Goal: Navigation & Orientation: Find specific page/section

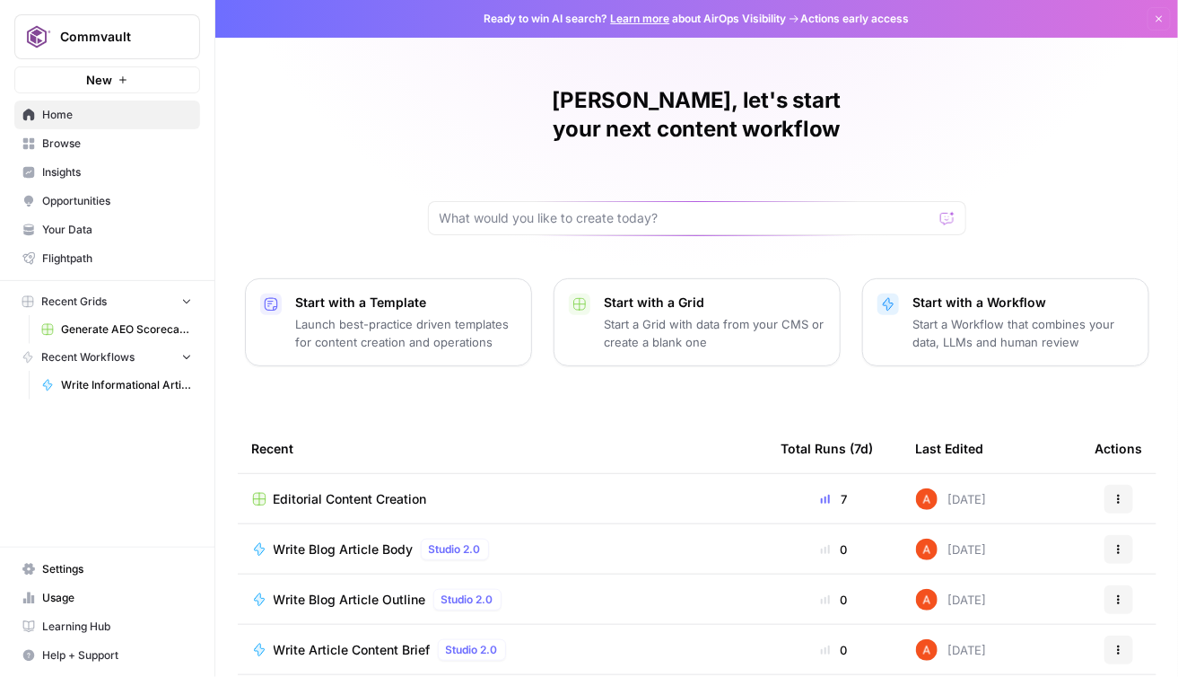
click at [68, 567] on span "Settings" at bounding box center [117, 569] width 150 height 16
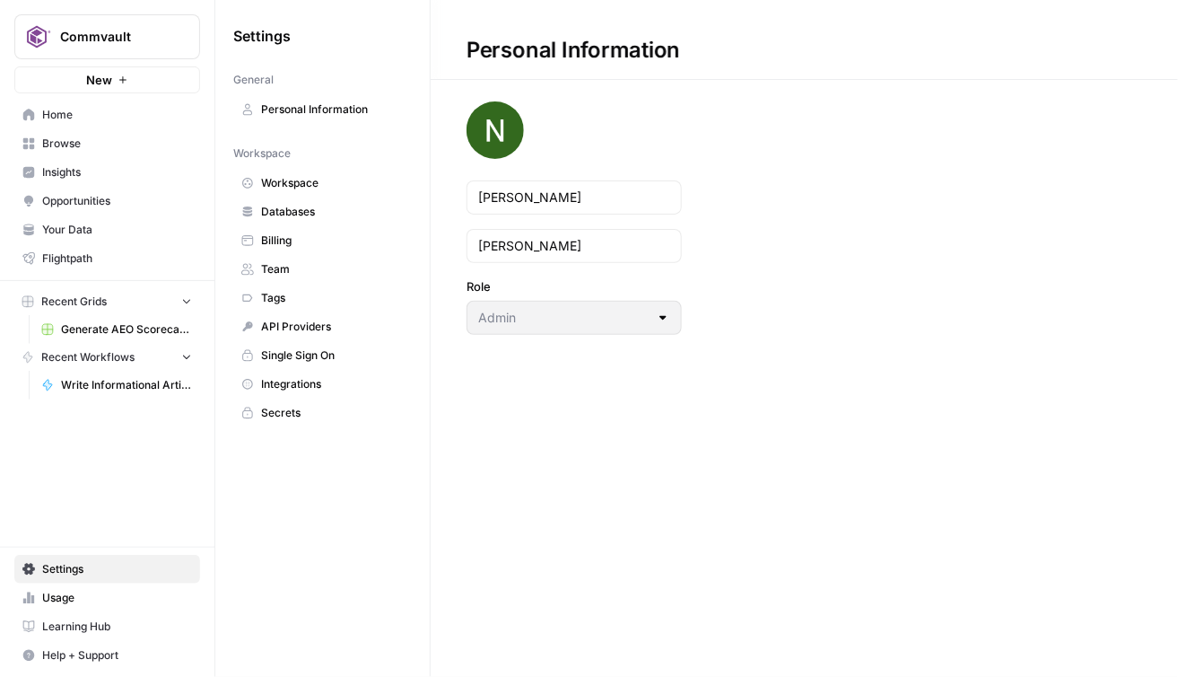
click at [280, 261] on span "Team" at bounding box center [332, 269] width 143 height 16
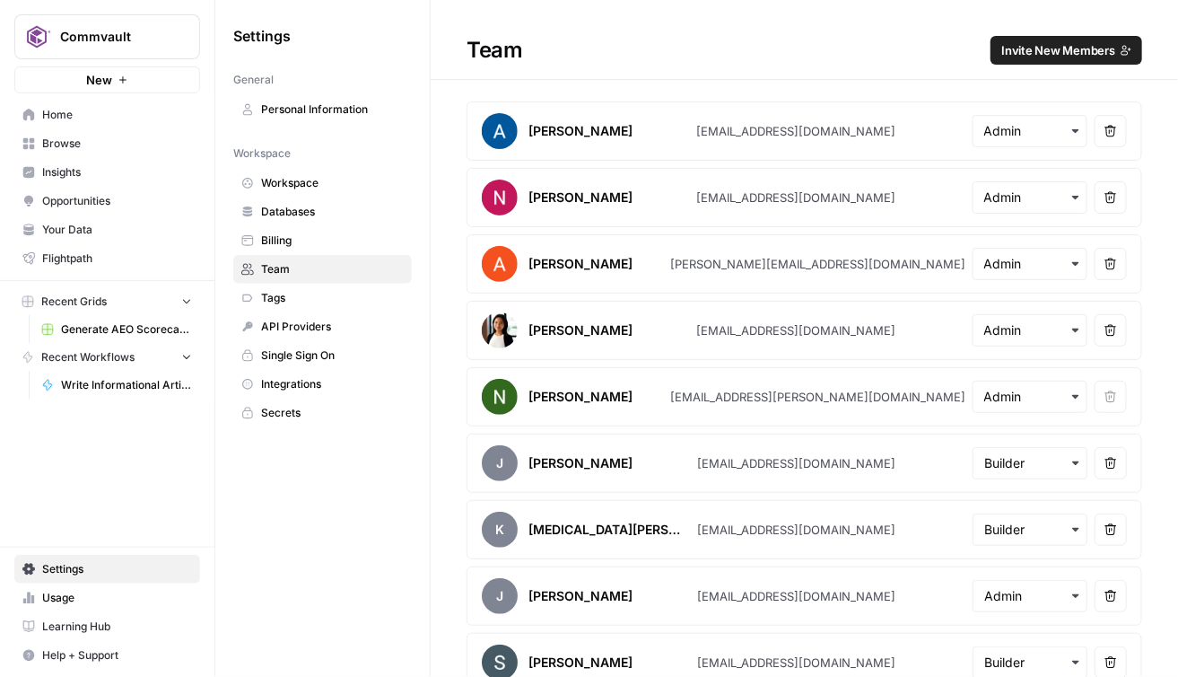
click at [88, 141] on span "Browse" at bounding box center [117, 144] width 150 height 16
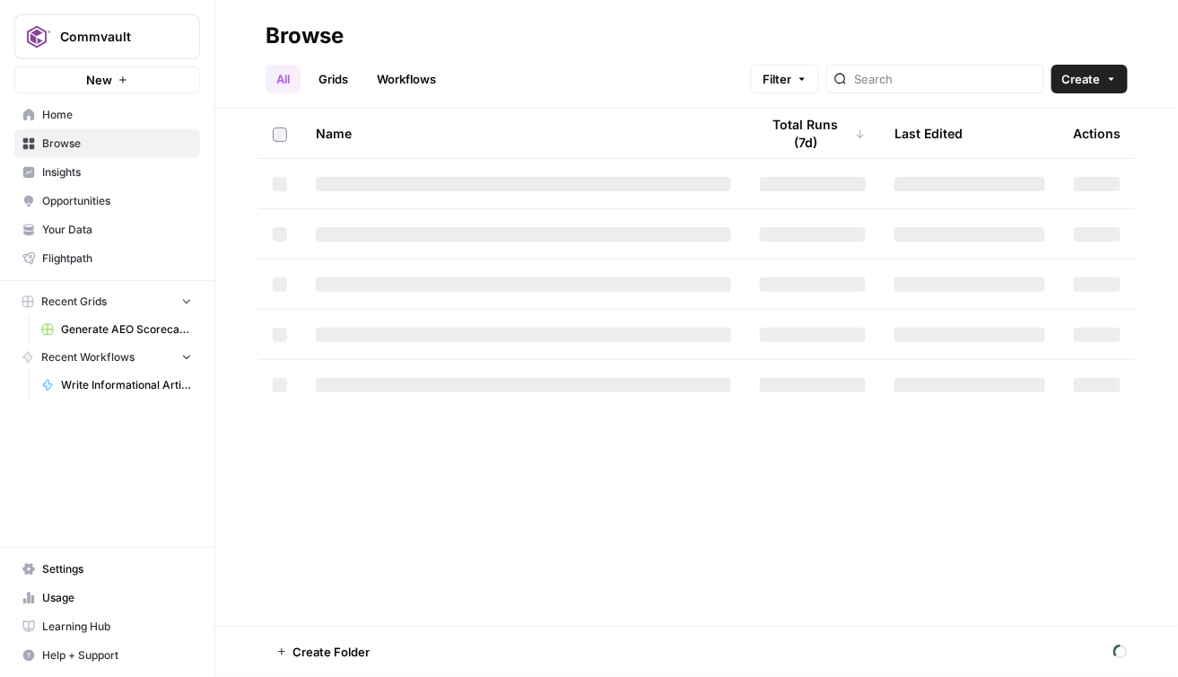
click at [88, 171] on span "Insights" at bounding box center [117, 172] width 150 height 16
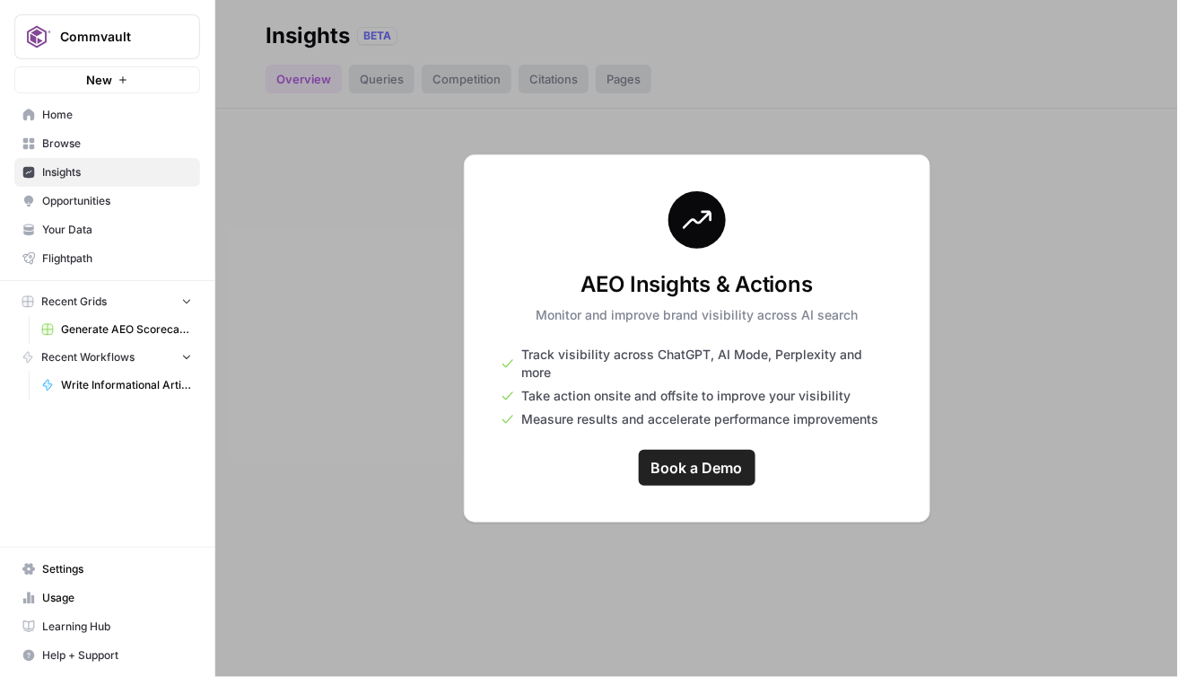
click at [158, 193] on span "Opportunities" at bounding box center [117, 201] width 150 height 16
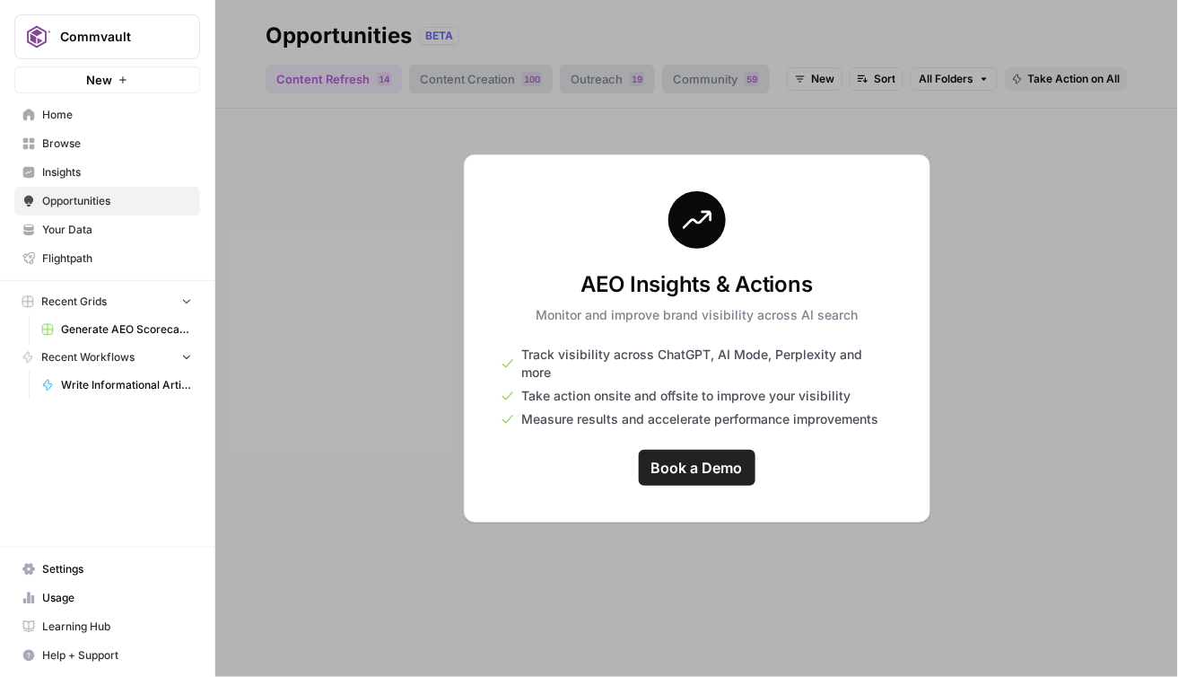
click at [144, 177] on span "Insights" at bounding box center [117, 172] width 150 height 16
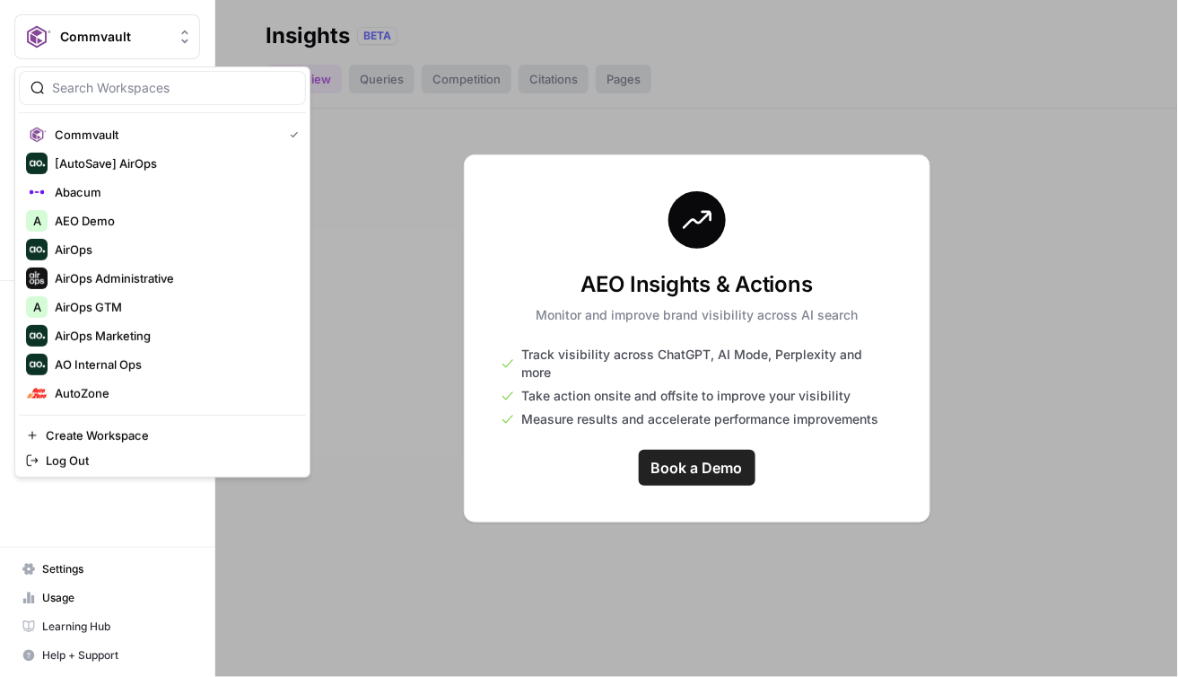
click at [118, 45] on span "Commvault" at bounding box center [114, 37] width 109 height 18
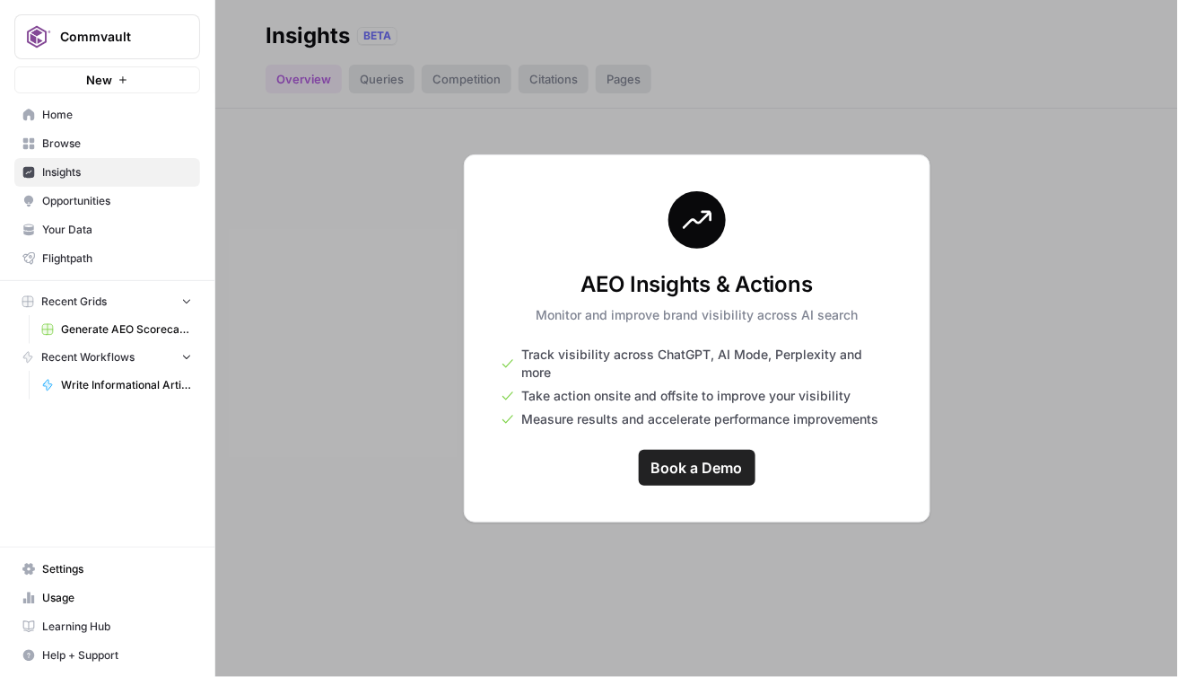
click at [118, 45] on span "Commvault" at bounding box center [114, 37] width 109 height 18
click at [275, 193] on div at bounding box center [696, 338] width 963 height 677
click at [100, 197] on span "Opportunities" at bounding box center [117, 201] width 150 height 16
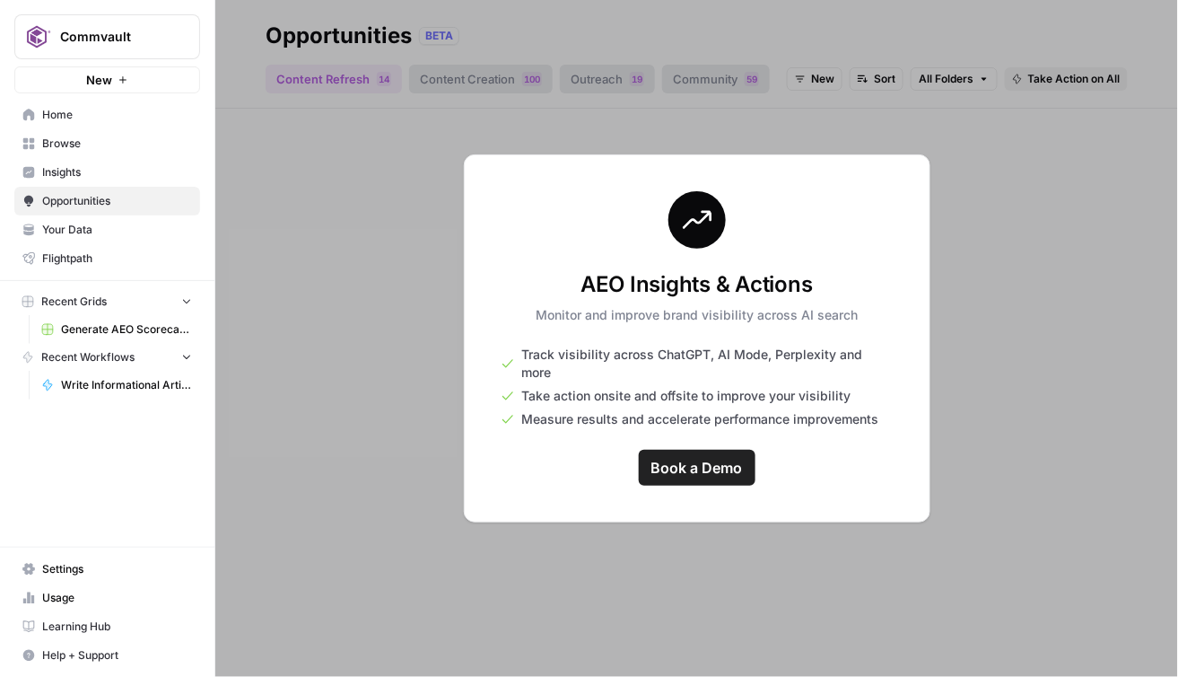
click at [70, 117] on span "Home" at bounding box center [117, 115] width 150 height 16
